Goal: Task Accomplishment & Management: Manage account settings

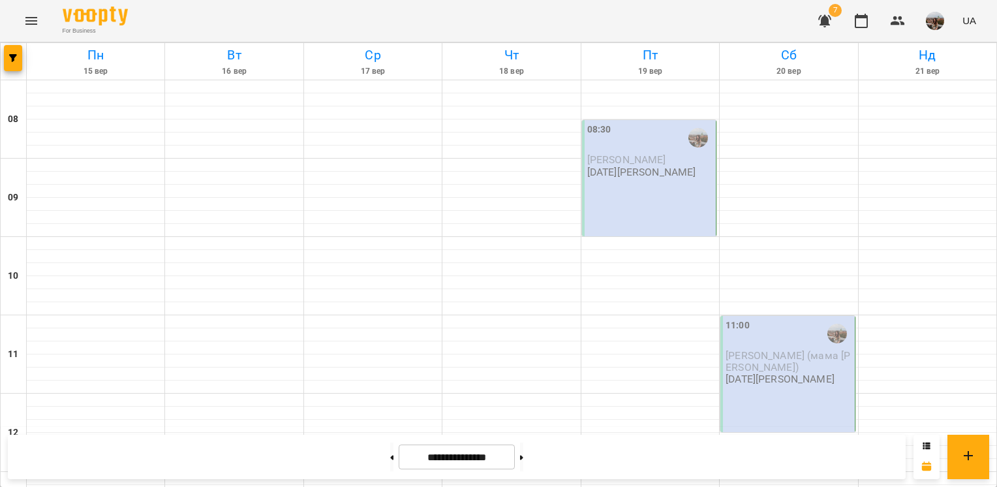
scroll to position [736, 0]
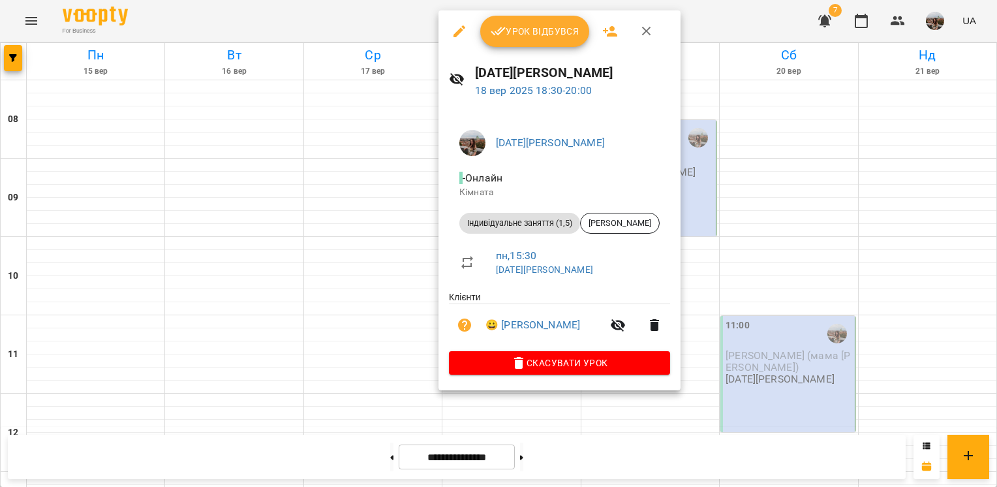
click at [537, 31] on span "Урок відбувся" at bounding box center [534, 31] width 89 height 16
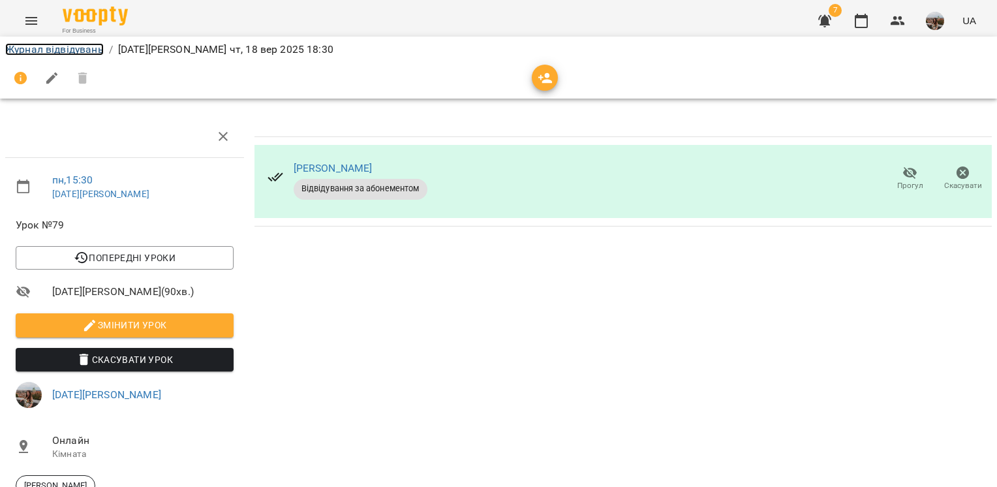
click at [83, 48] on link "Журнал відвідувань" at bounding box center [54, 49] width 98 height 12
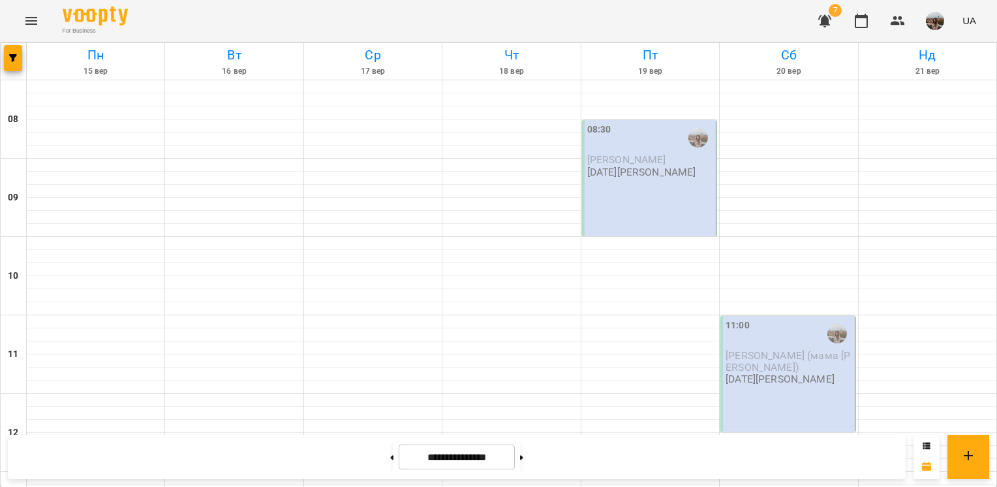
scroll to position [783, 0]
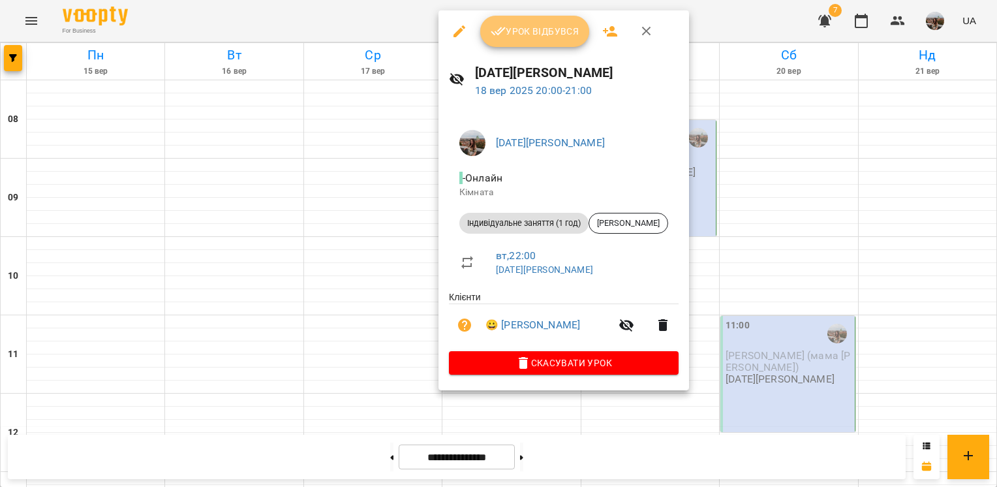
click at [520, 38] on span "Урок відбувся" at bounding box center [534, 31] width 89 height 16
